Goal: Task Accomplishment & Management: Use online tool/utility

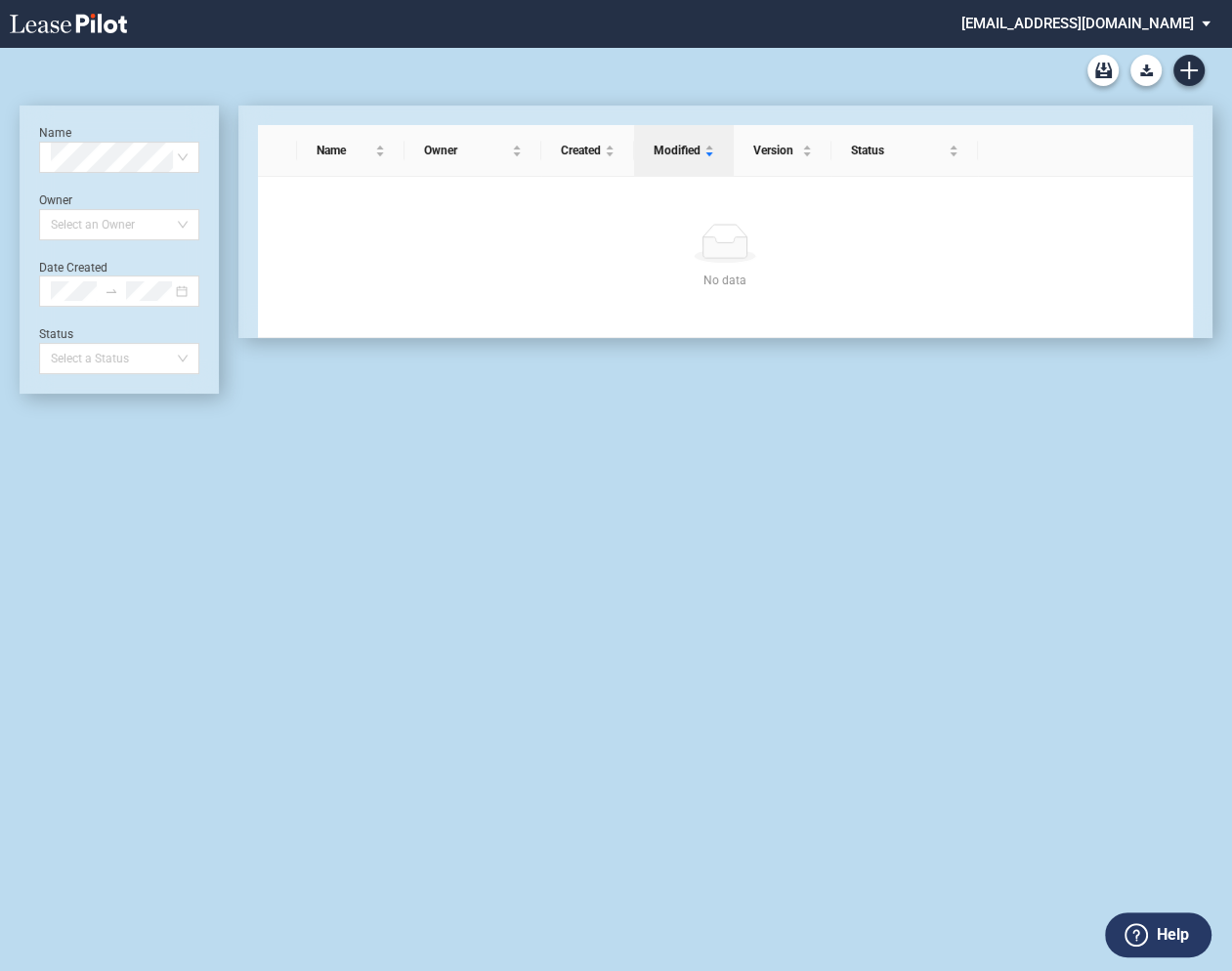
click at [1081, 26] on md-select "federal@leasepilot.co Change Password 2-Factor Authentication Admin Area Form M…" at bounding box center [1094, 22] width 268 height 44
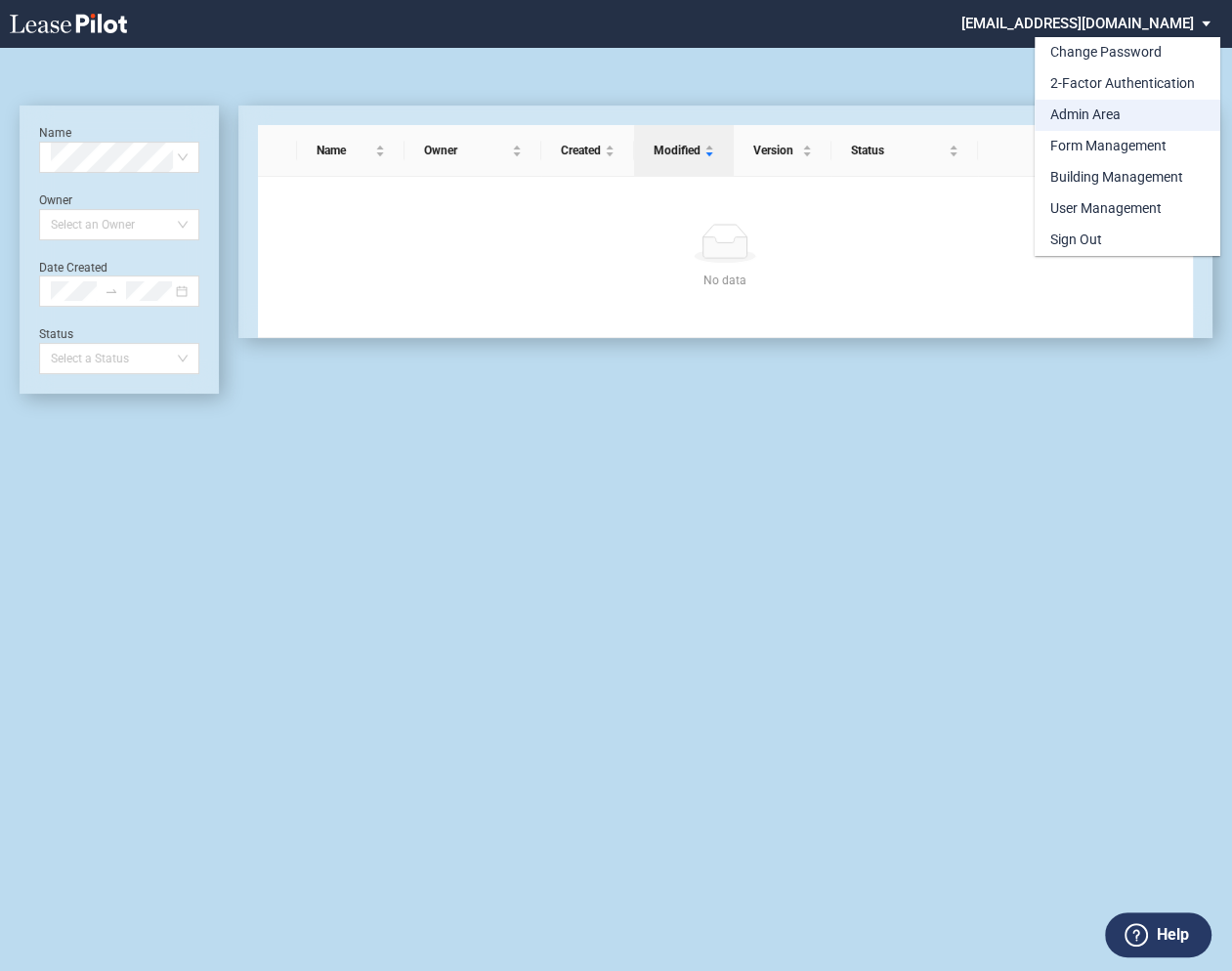
click at [1075, 113] on div "Admin Area" at bounding box center [1086, 116] width 71 height 20
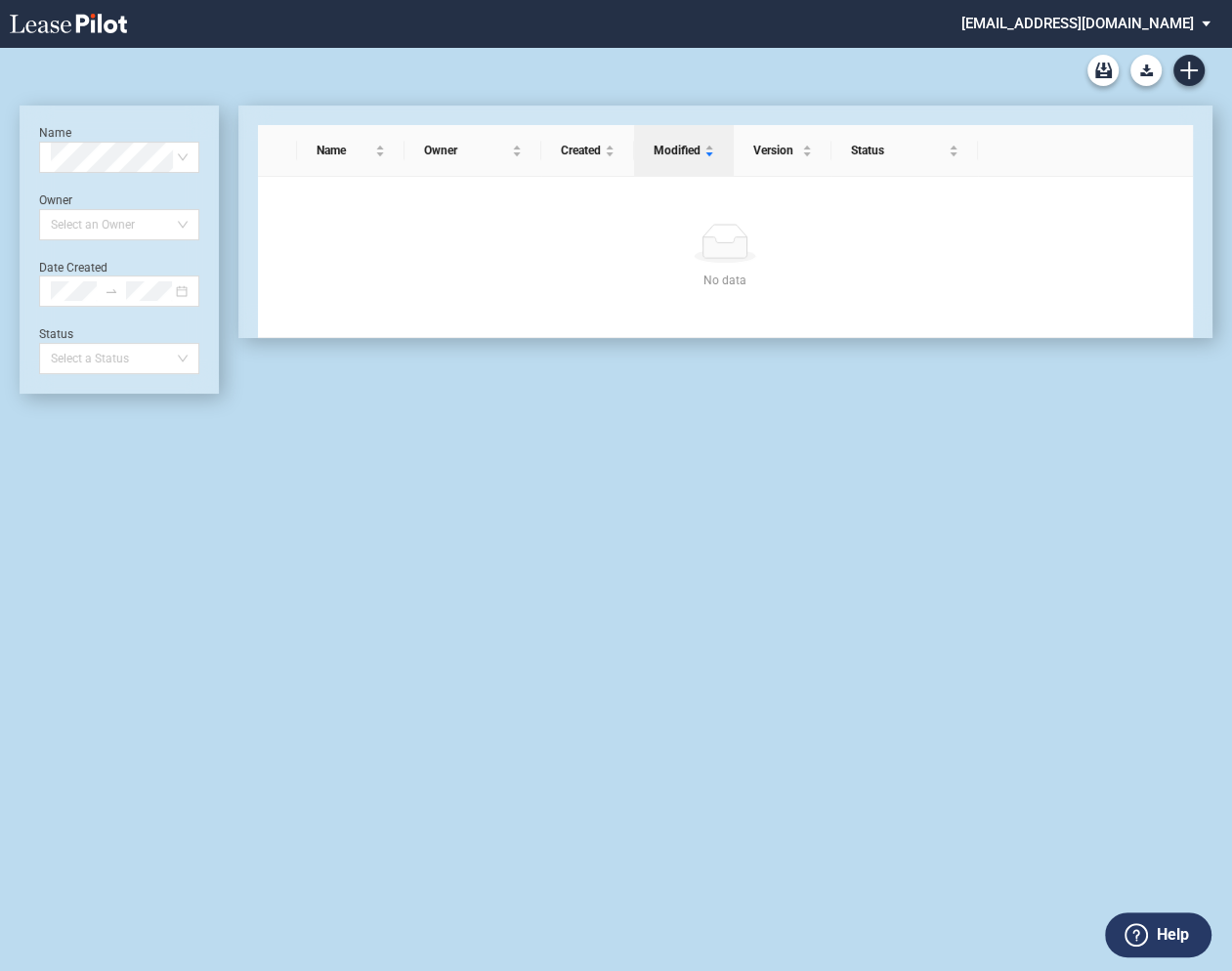
scroll to position [47, 0]
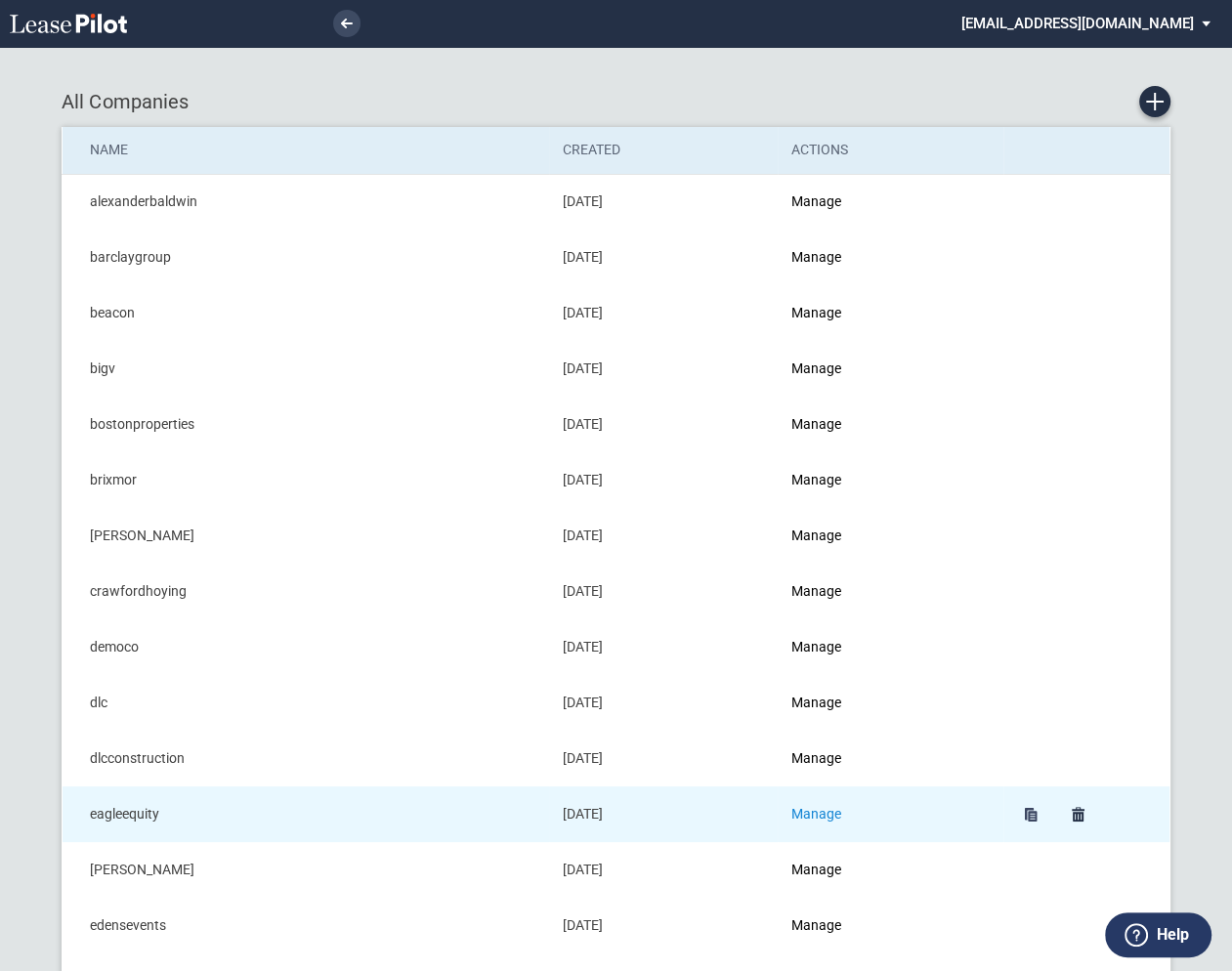
click at [836, 808] on link "Manage" at bounding box center [817, 815] width 50 height 16
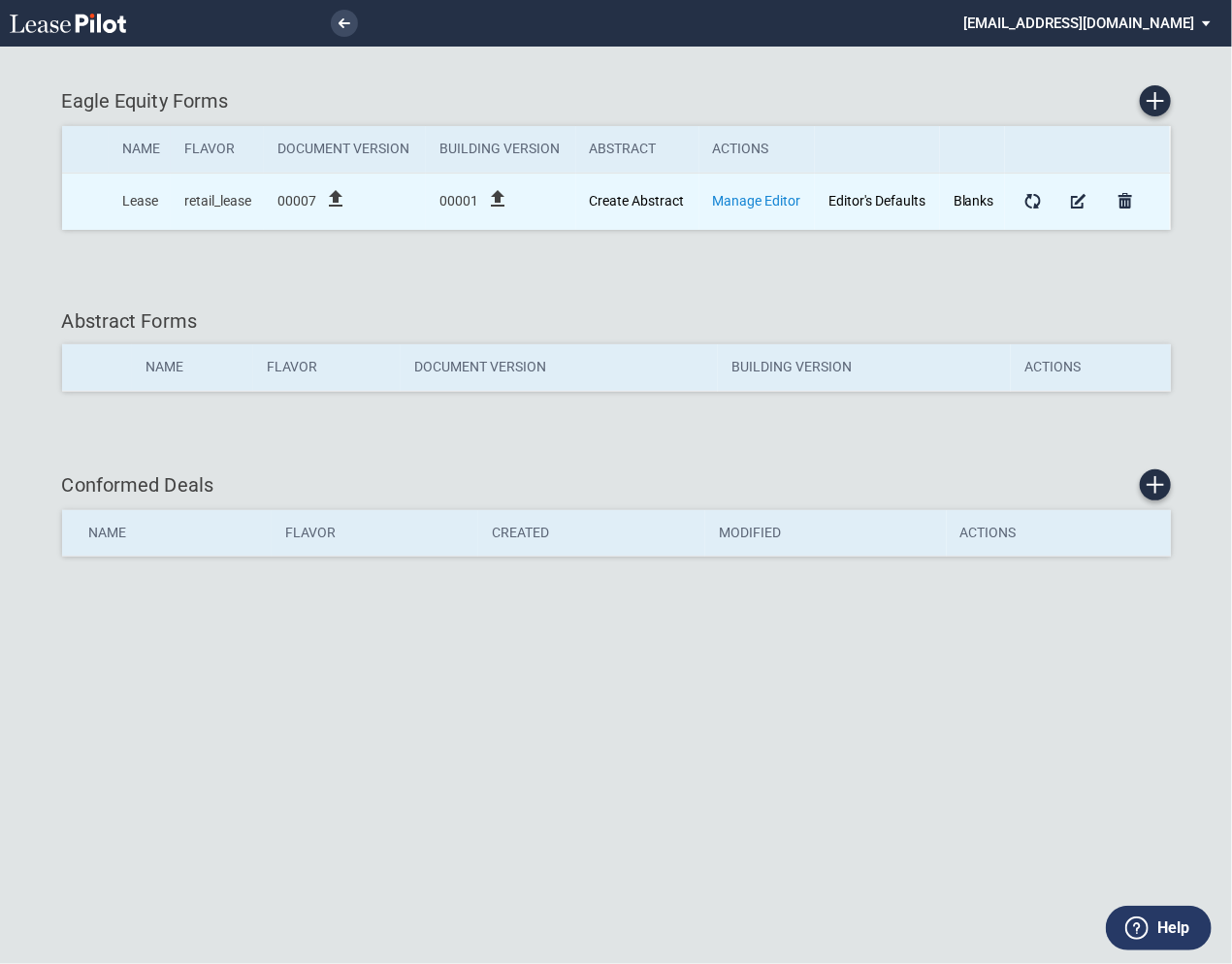
click at [735, 200] on link "Manage Editor" at bounding box center [756, 201] width 88 height 16
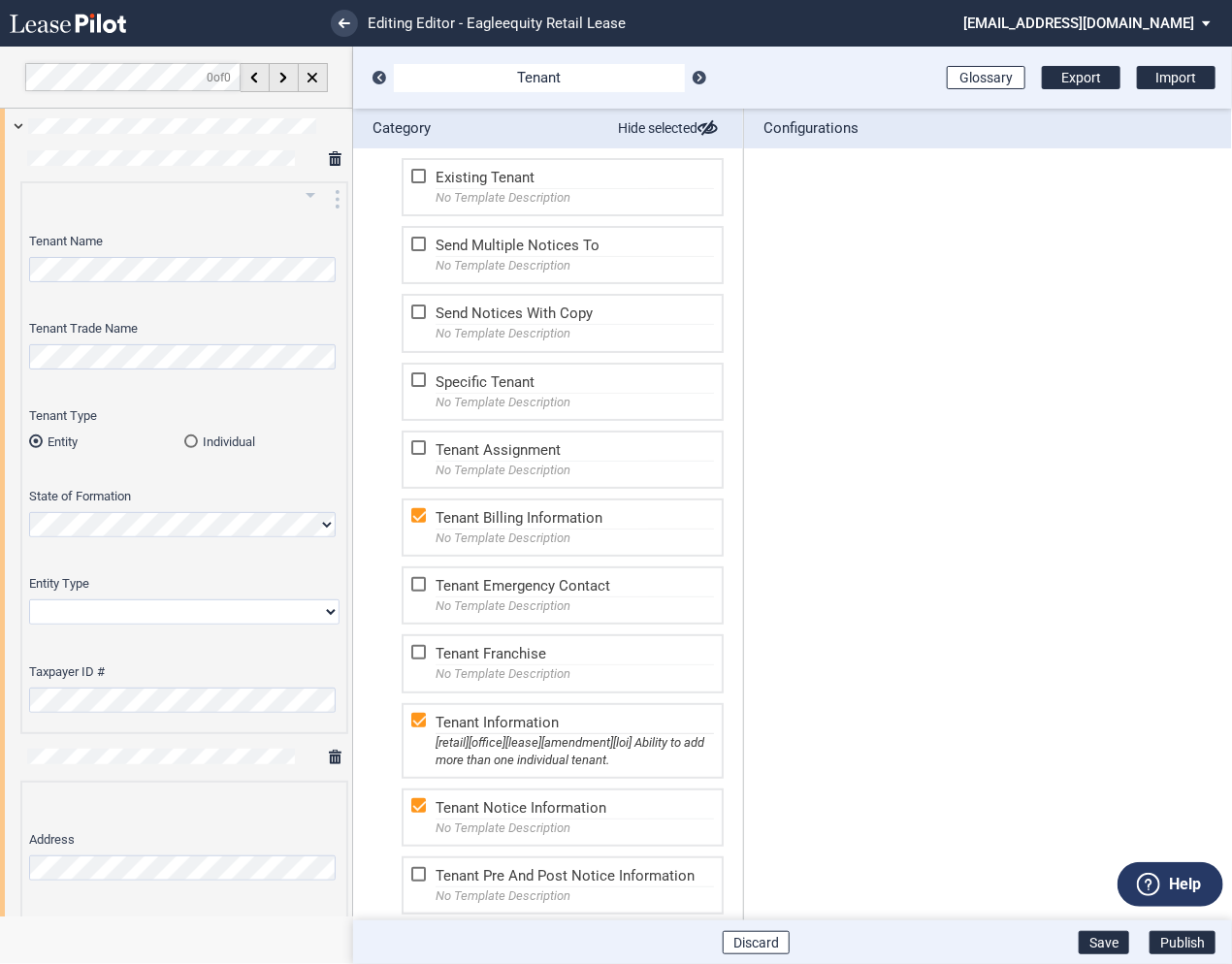
scroll to position [776, 0]
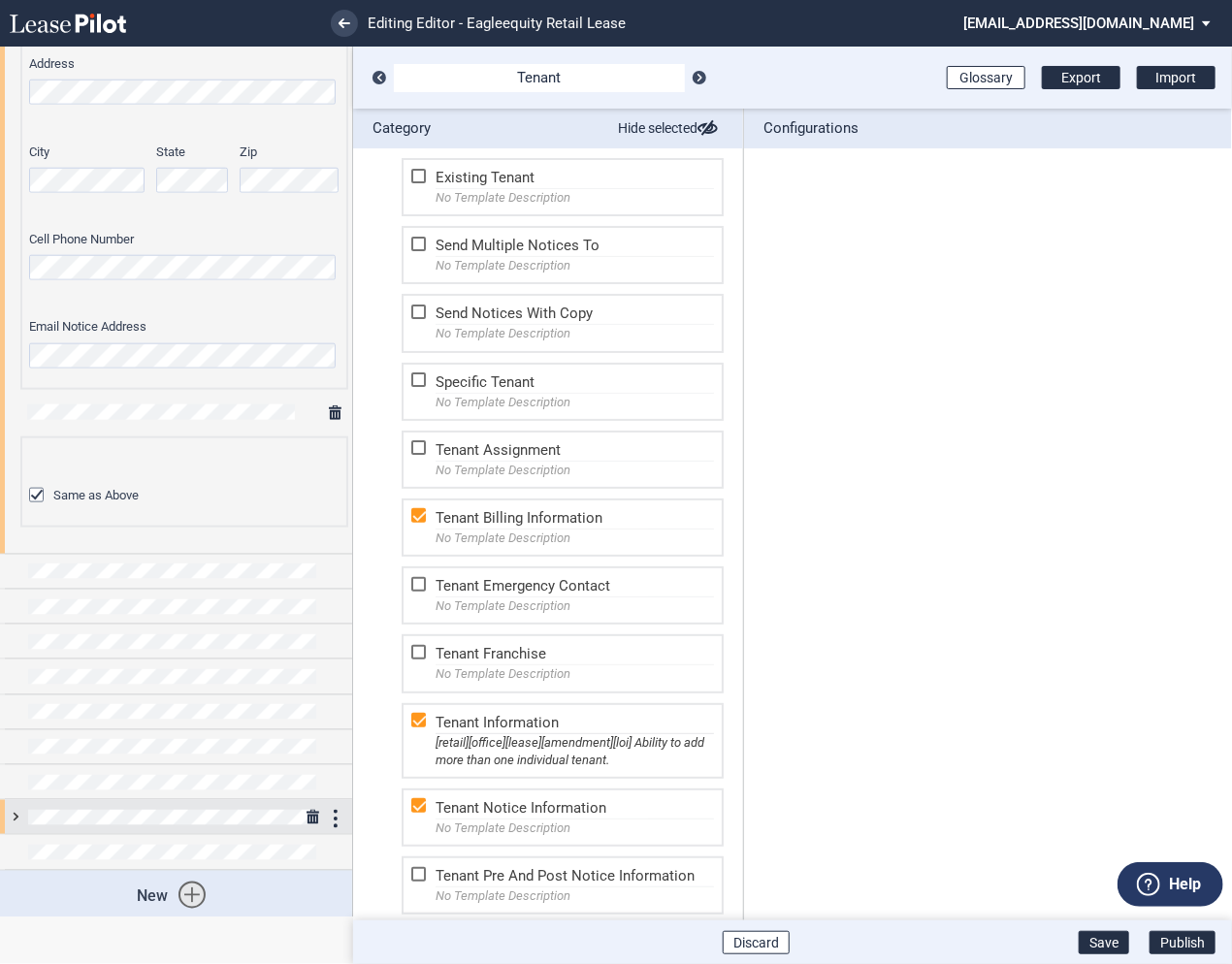
click at [22, 818] on div at bounding box center [176, 818] width 352 height 34
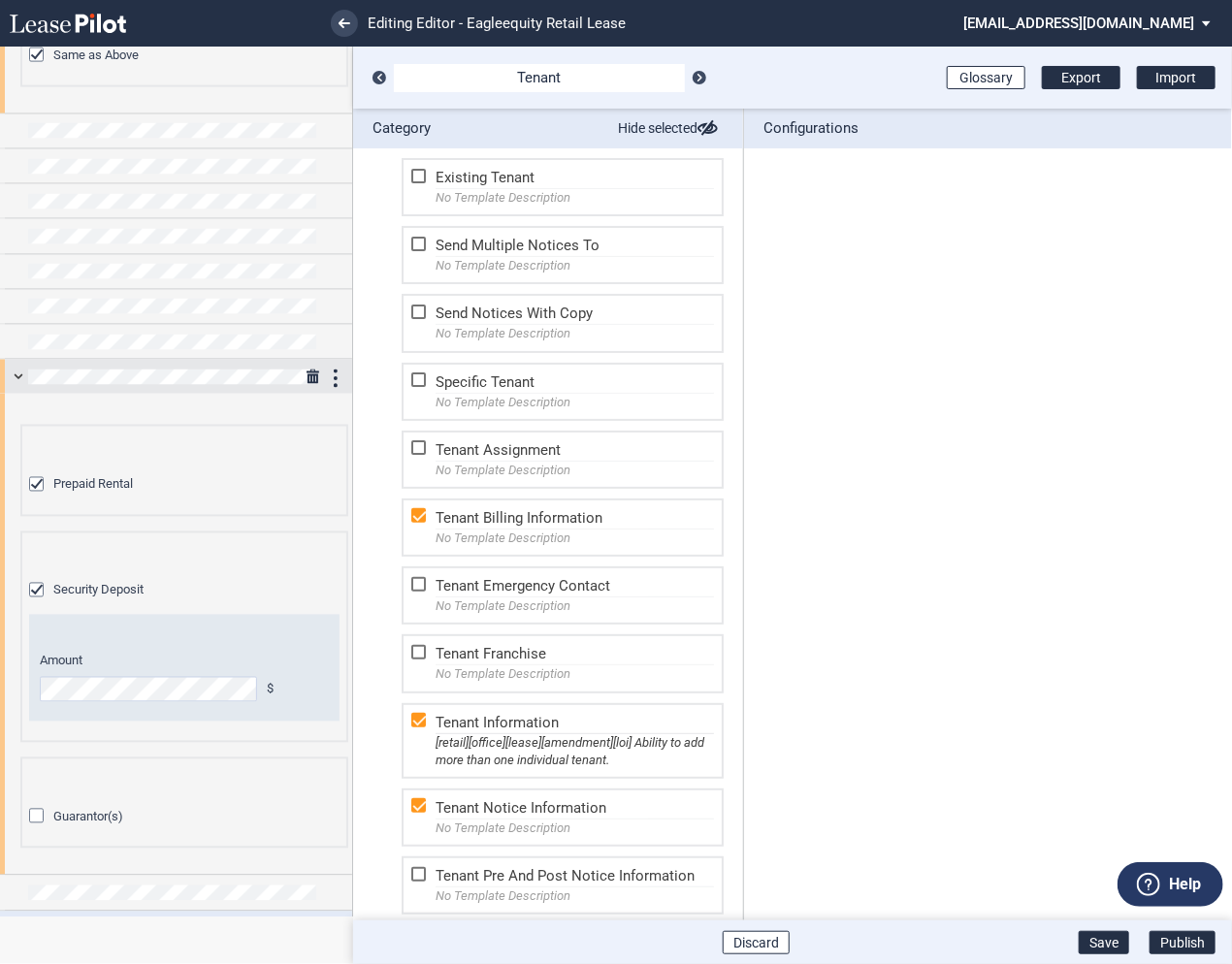
scroll to position [1255, 0]
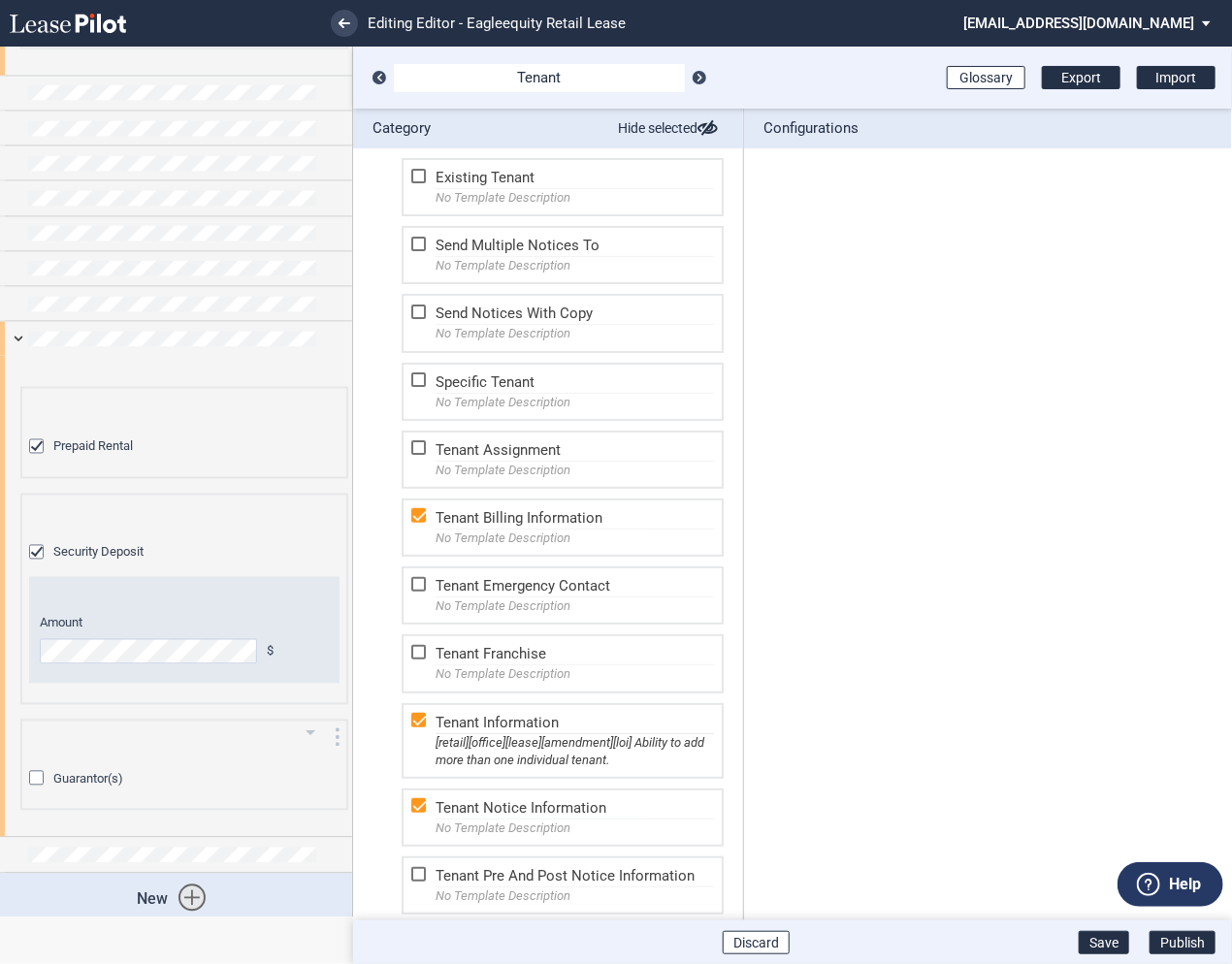
click at [35, 771] on div "Guarantor(s)" at bounding box center [39, 781] width 20 height 20
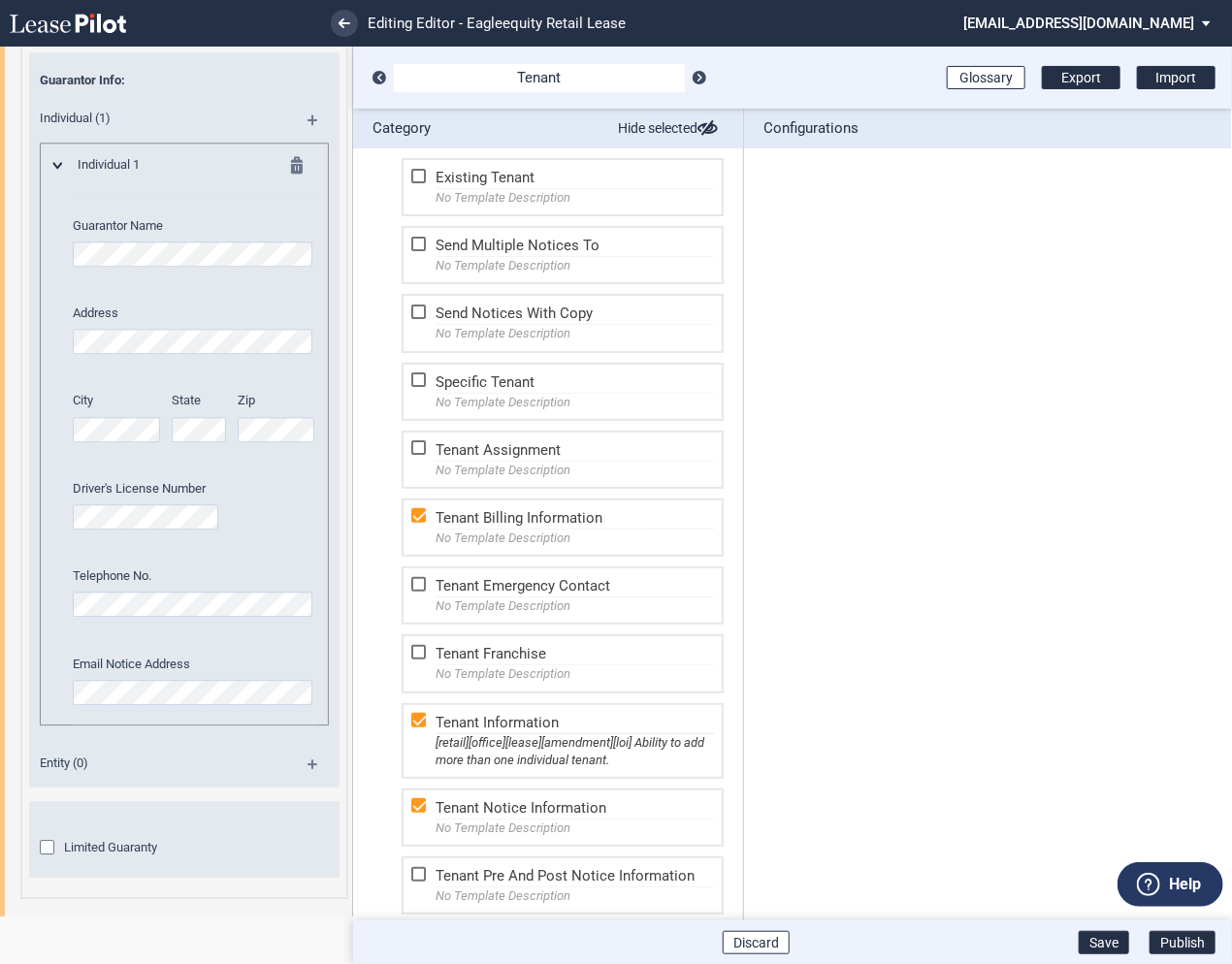
scroll to position [2092, 0]
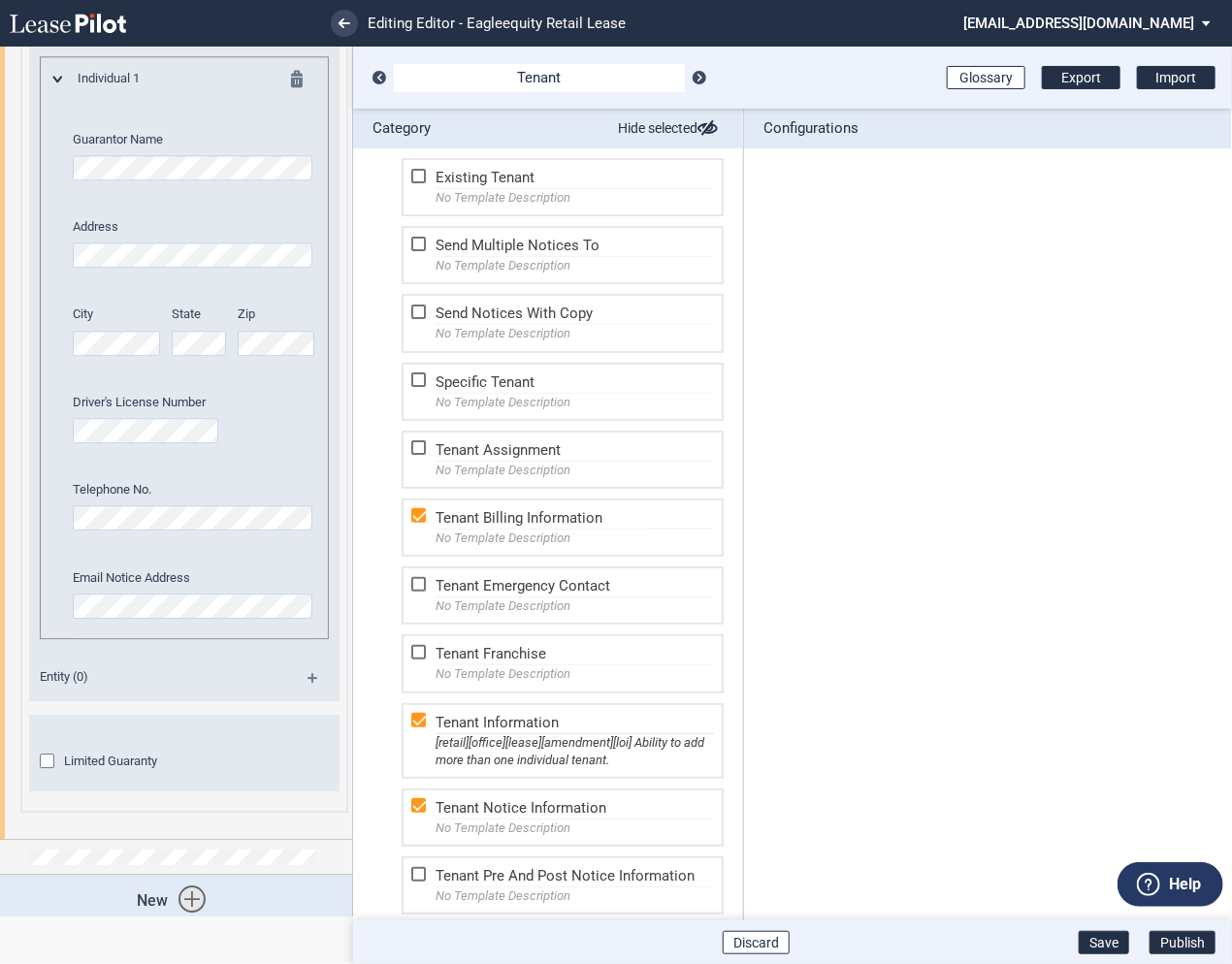
click at [308, 673] on md-icon at bounding box center [320, 685] width 26 height 24
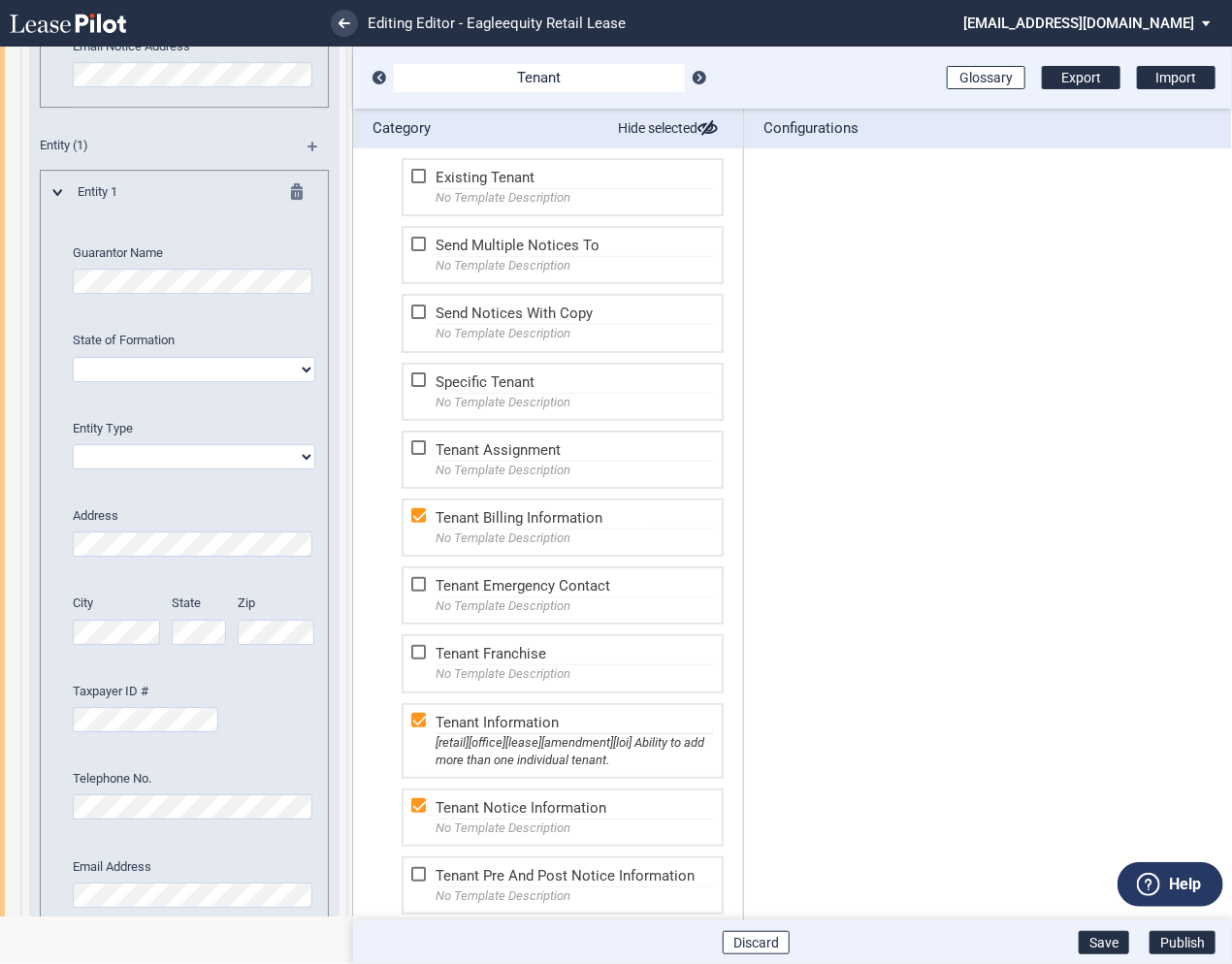
scroll to position [2666, 0]
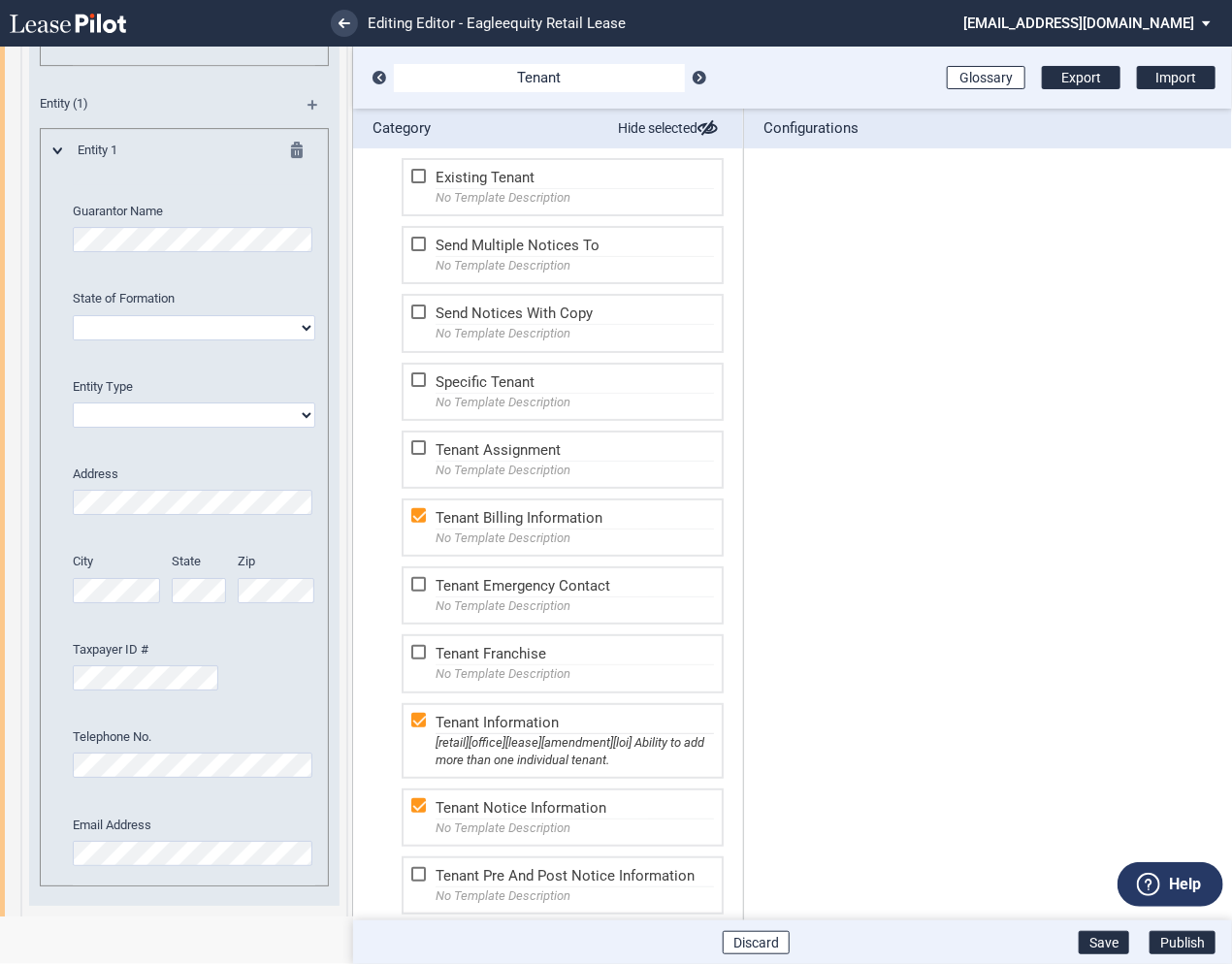
click at [130, 818] on span "Email Address" at bounding box center [112, 825] width 78 height 15
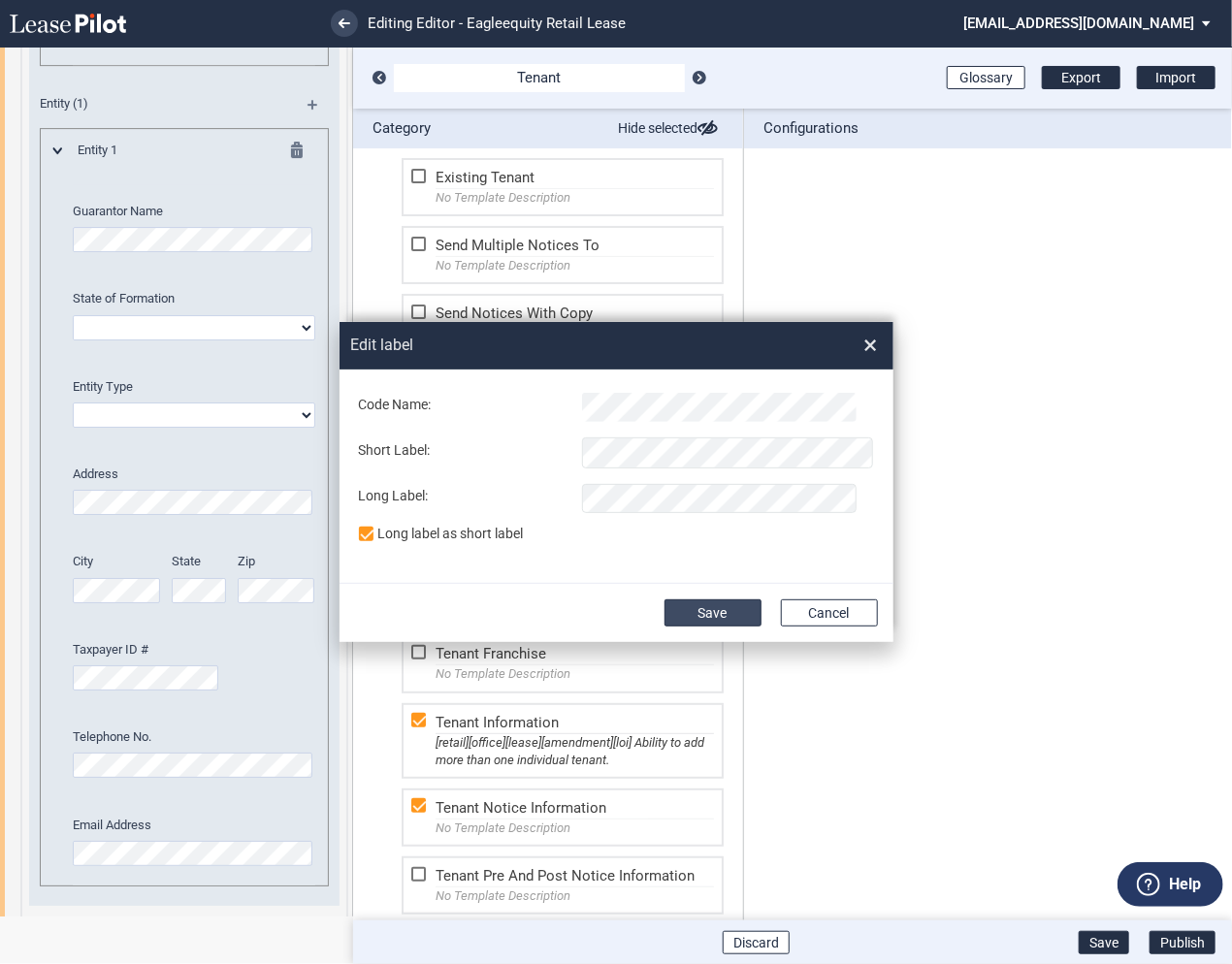
click at [724, 614] on button "Save" at bounding box center [713, 612] width 97 height 27
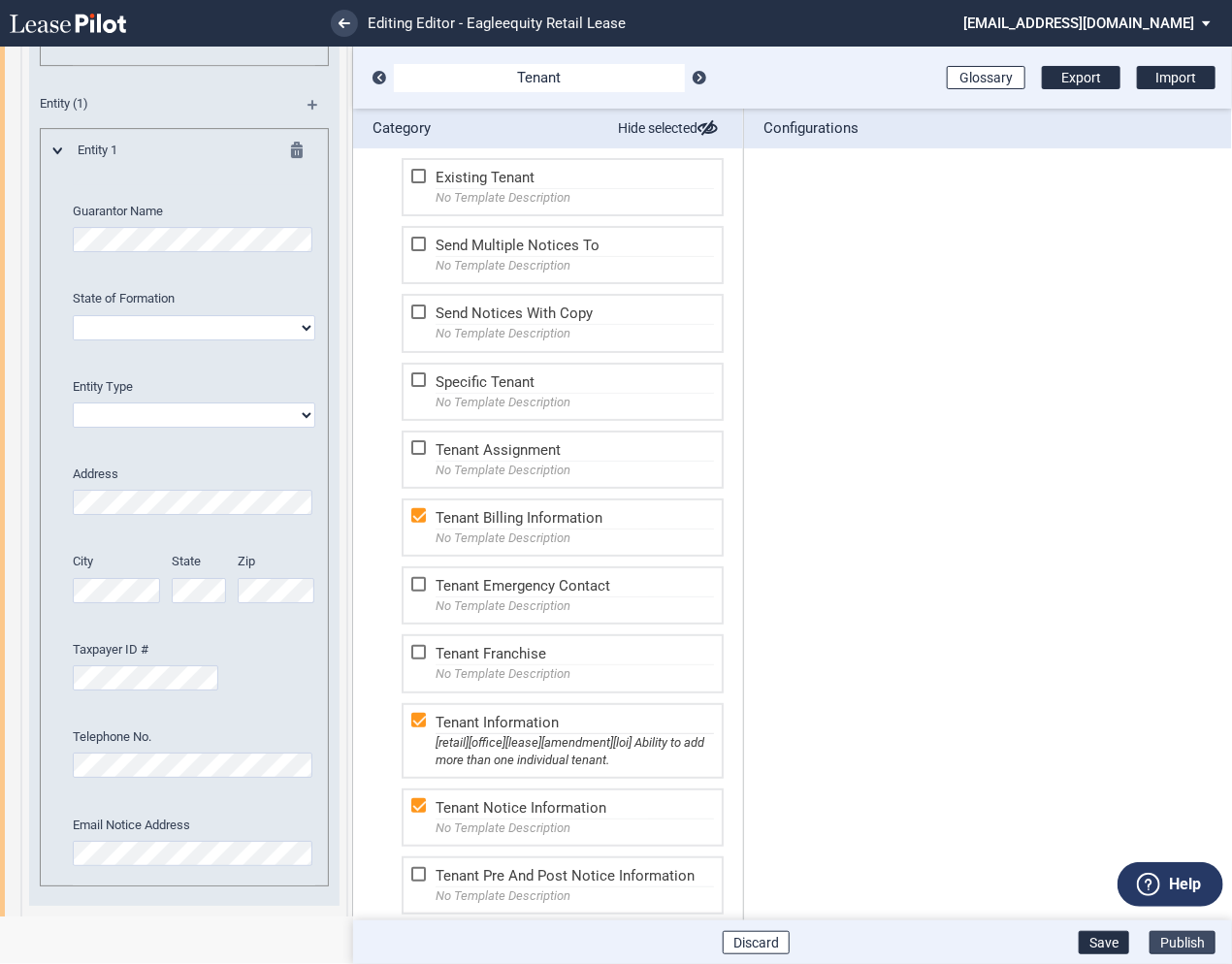
click at [1174, 937] on button "Publish" at bounding box center [1183, 943] width 66 height 24
